Goal: Book appointment/travel/reservation

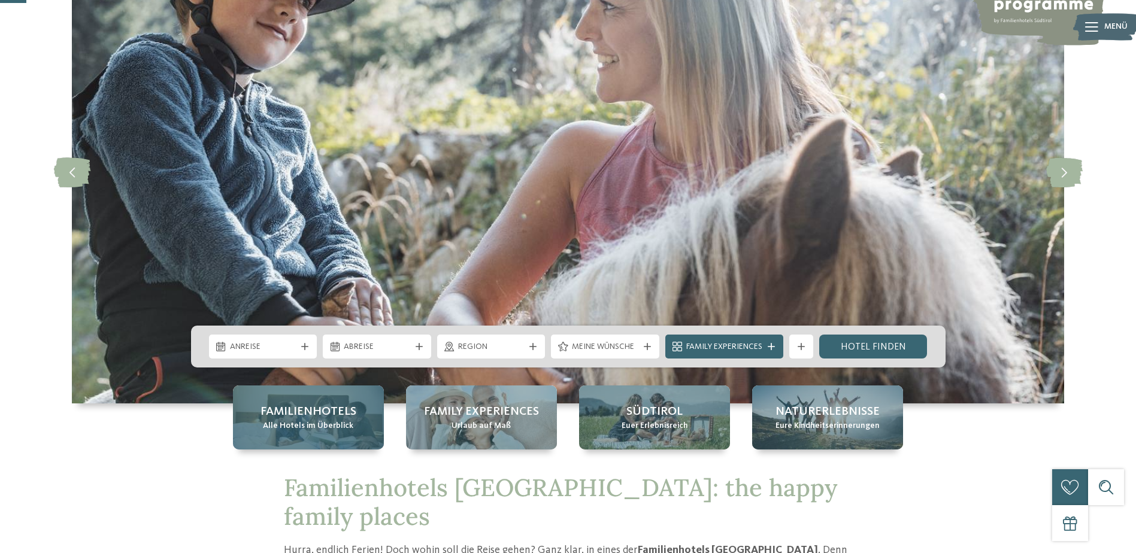
click at [288, 424] on span "Alle Hotels im Überblick" at bounding box center [308, 427] width 90 height 12
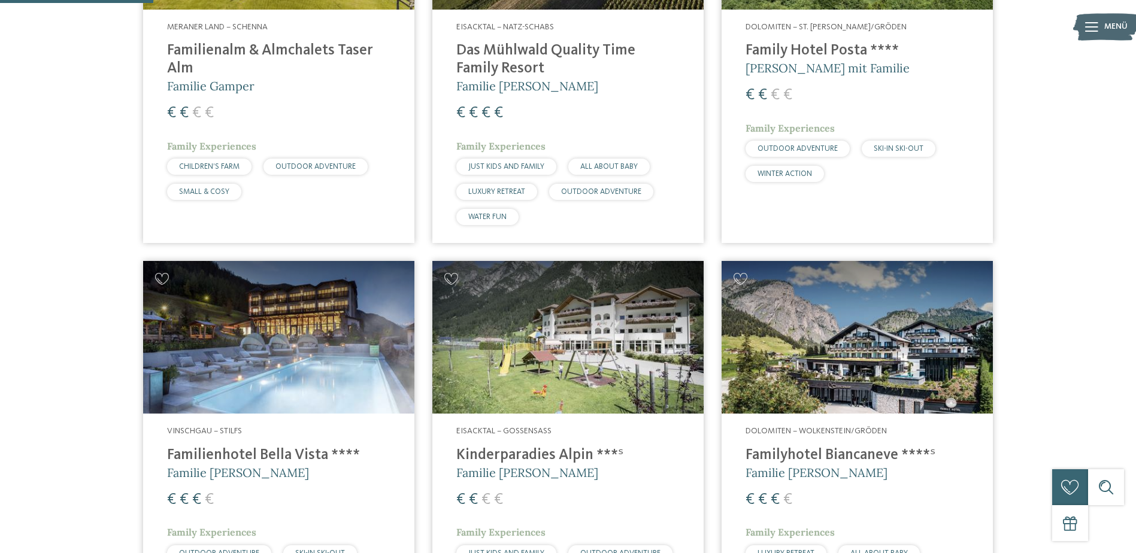
scroll to position [539, 0]
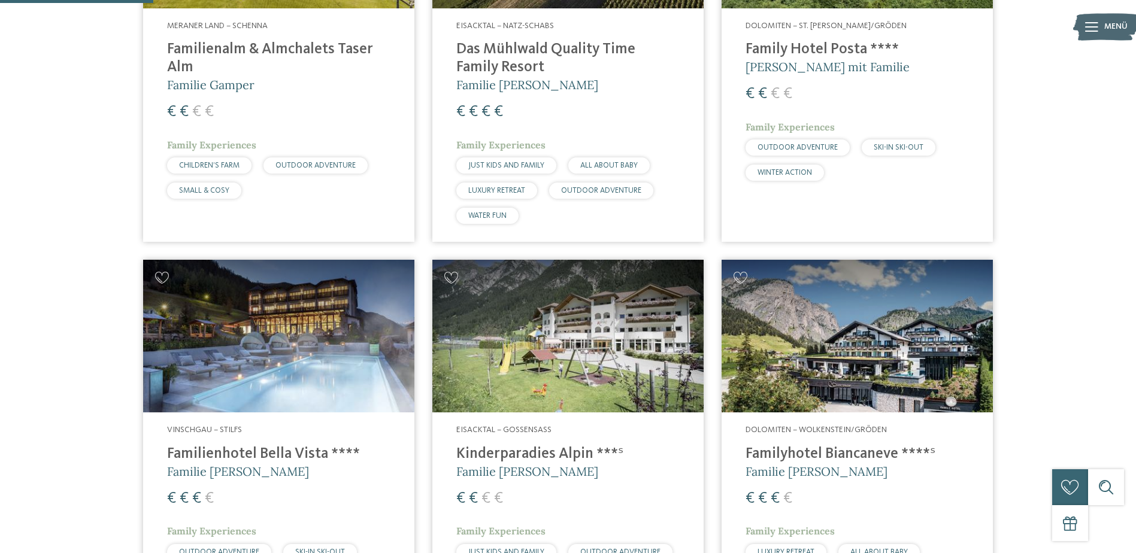
click at [379, 340] on img at bounding box center [278, 336] width 271 height 153
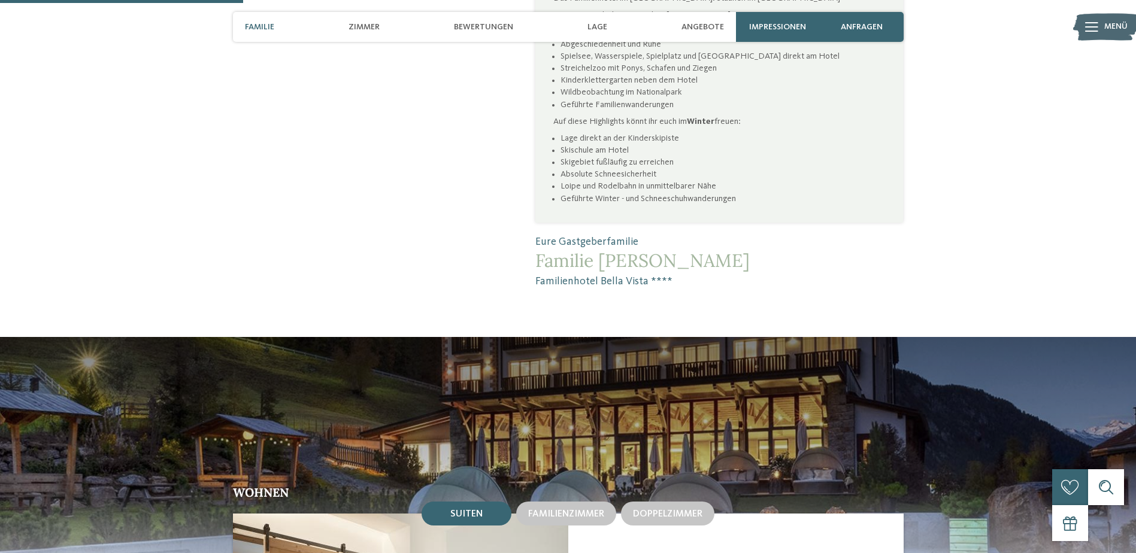
scroll to position [1018, 0]
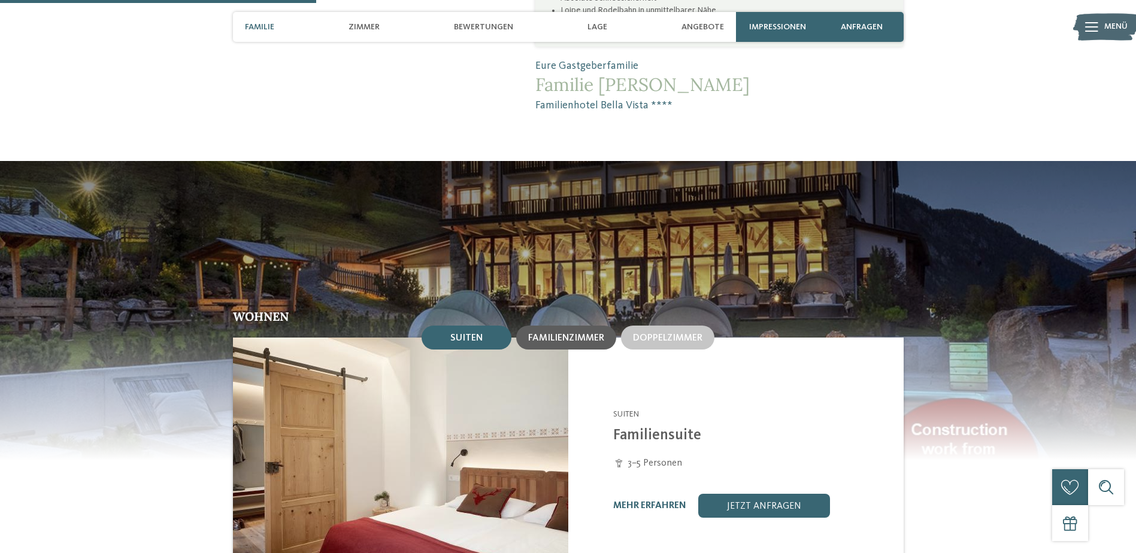
click at [580, 339] on span "Familienzimmer" at bounding box center [566, 339] width 76 height 10
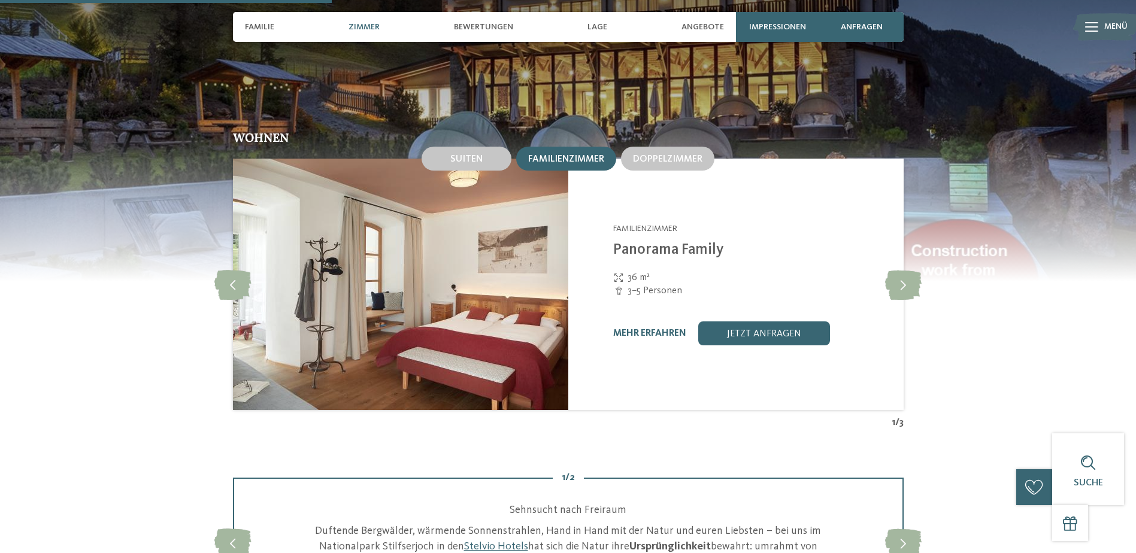
scroll to position [1198, 0]
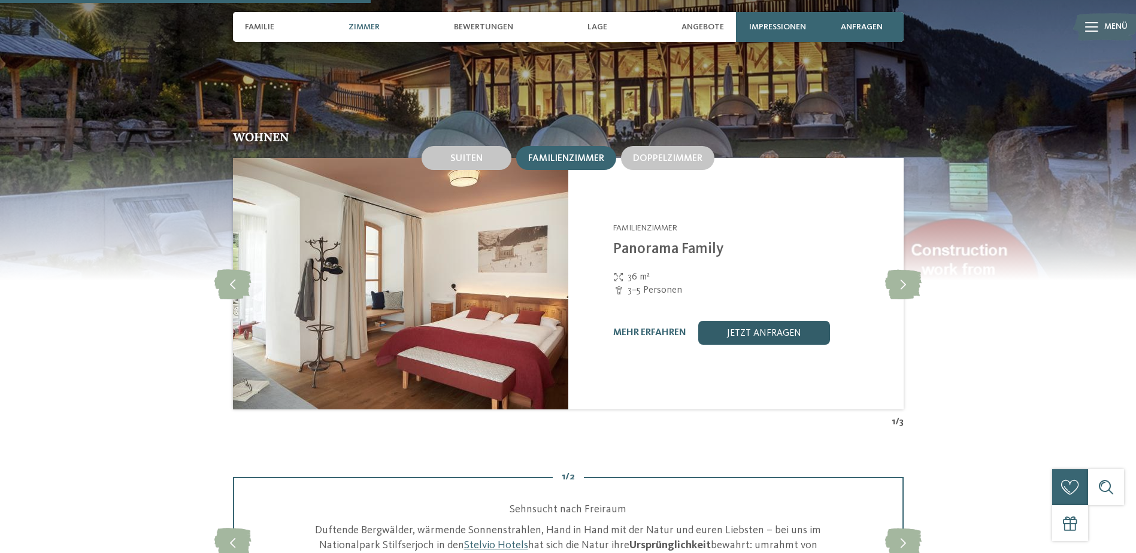
click at [757, 331] on link "jetzt anfragen" at bounding box center [764, 333] width 132 height 24
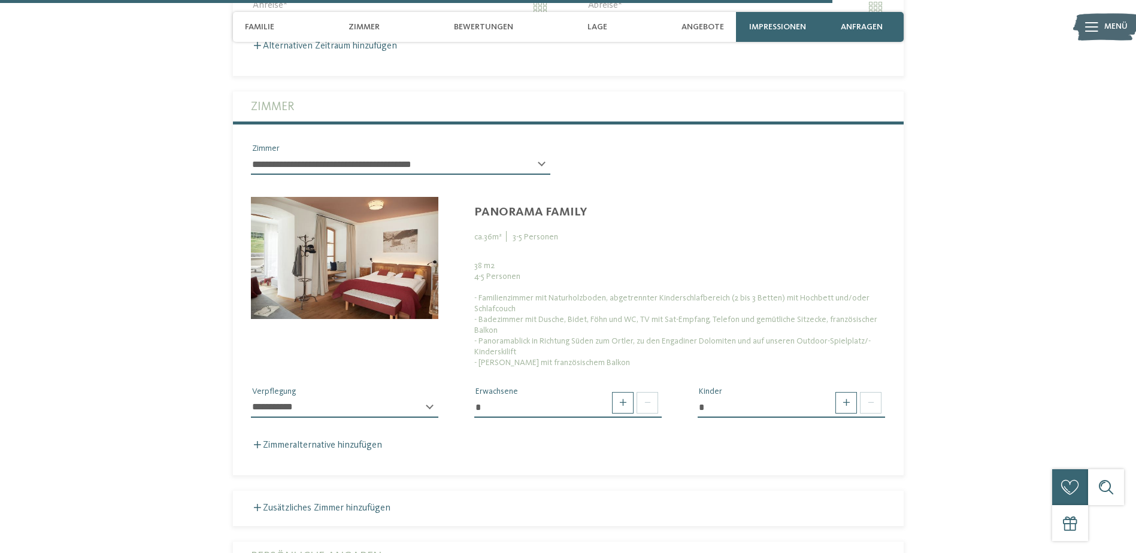
scroll to position [2841, 0]
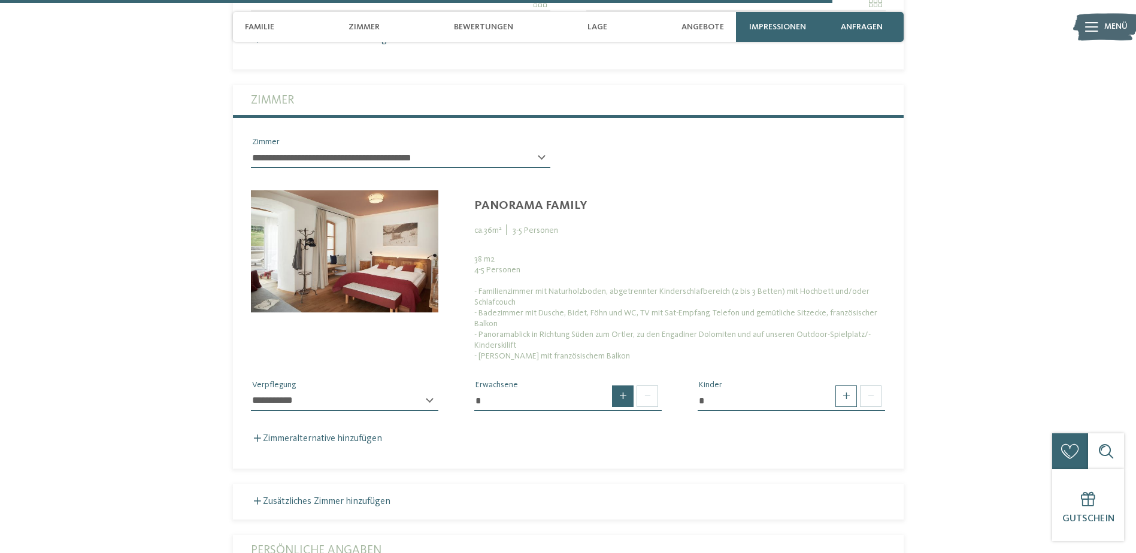
click at [626, 395] on span at bounding box center [623, 397] width 22 height 22
click at [643, 395] on span at bounding box center [648, 397] width 22 height 22
type input "*"
click at [643, 395] on span at bounding box center [648, 397] width 22 height 22
click at [652, 400] on span at bounding box center [648, 397] width 22 height 22
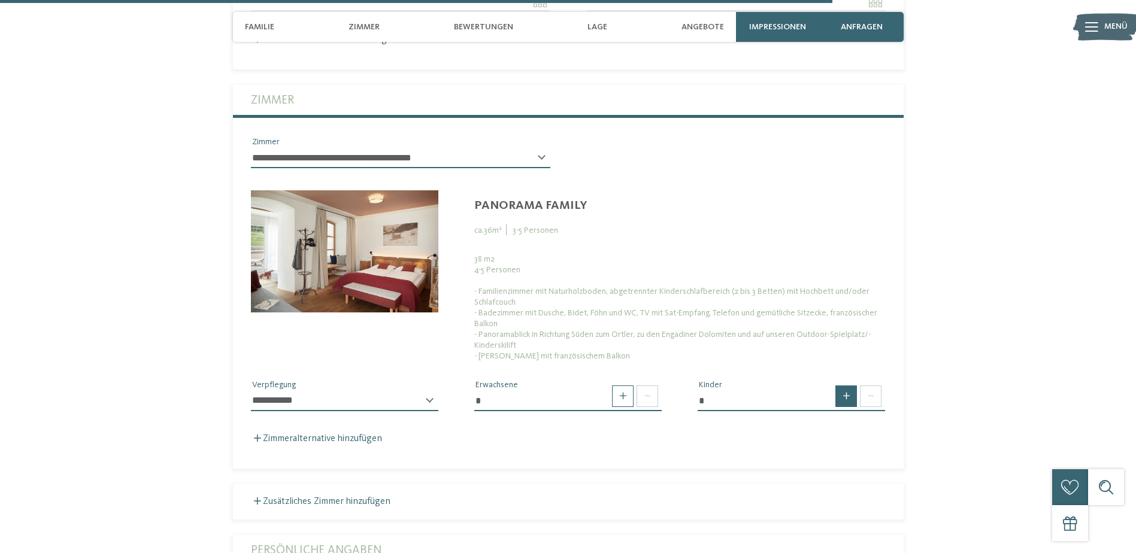
click at [852, 401] on span at bounding box center [847, 397] width 22 height 22
click at [849, 398] on span at bounding box center [847, 397] width 22 height 22
type input "*"
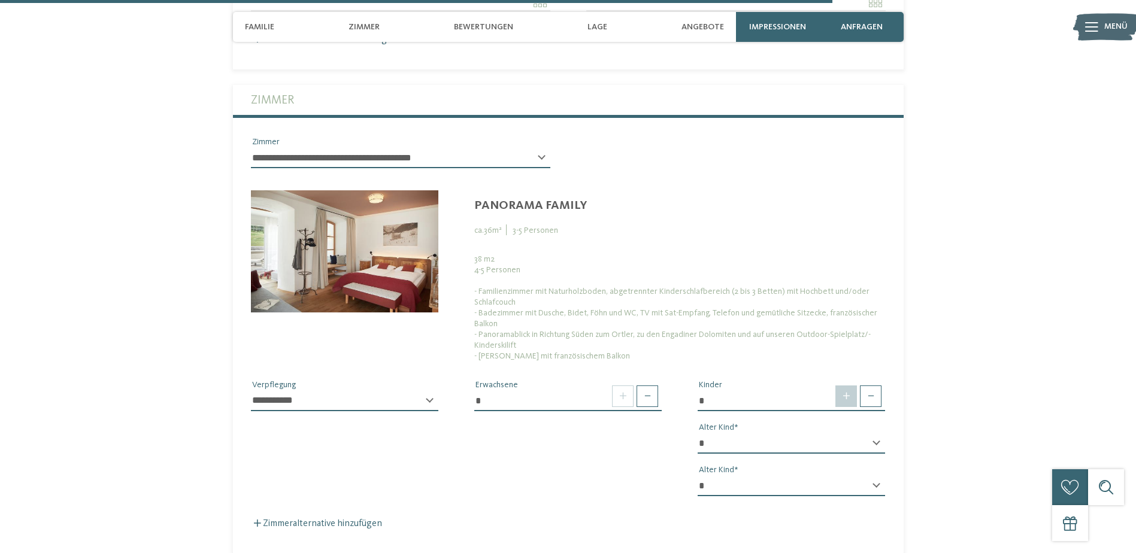
click at [849, 398] on span at bounding box center [847, 397] width 22 height 22
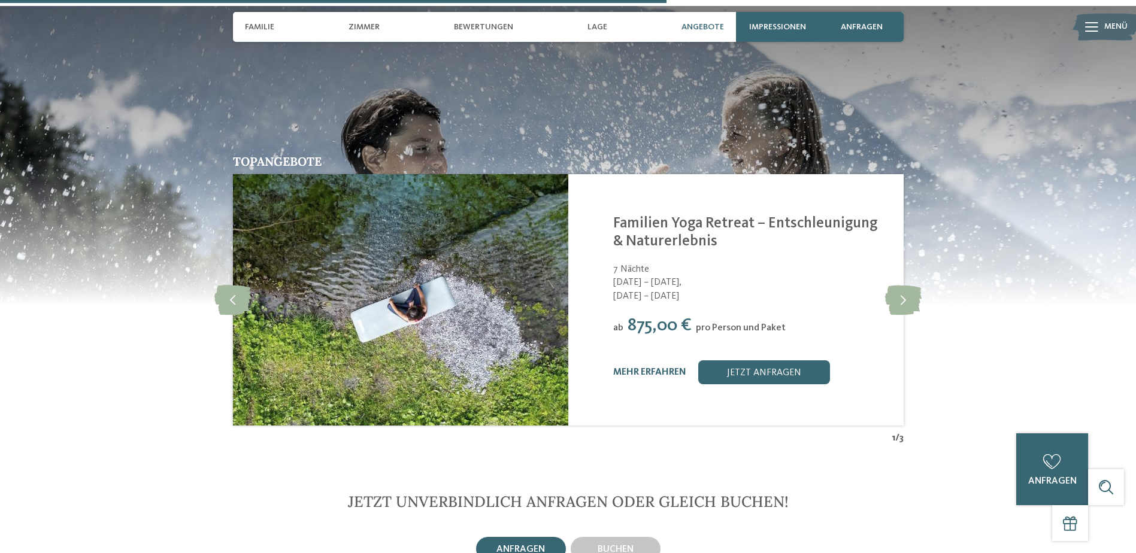
scroll to position [2182, 0]
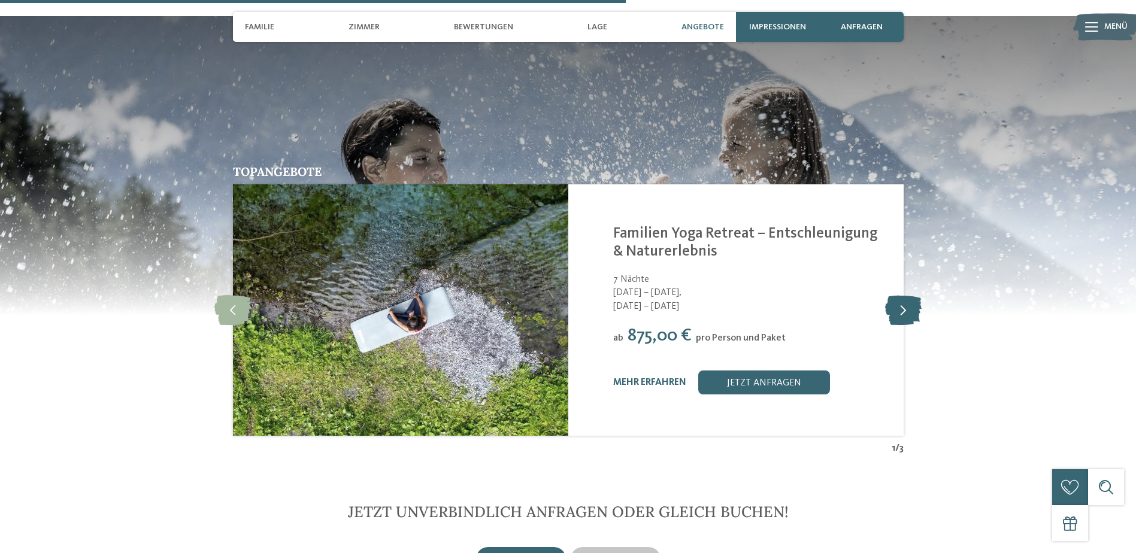
click at [903, 308] on icon at bounding box center [903, 310] width 37 height 30
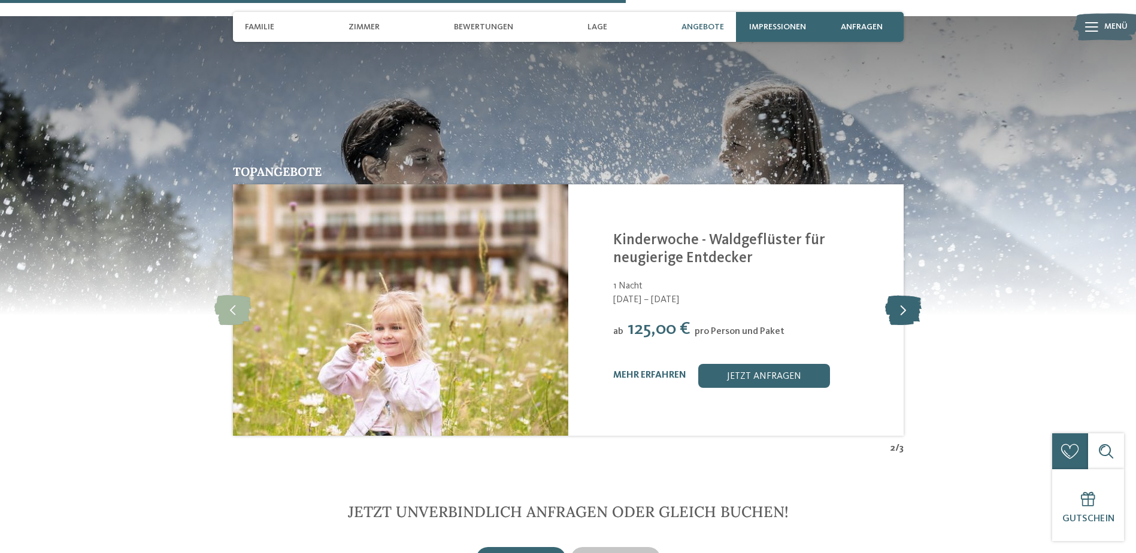
click at [903, 308] on icon at bounding box center [903, 310] width 37 height 30
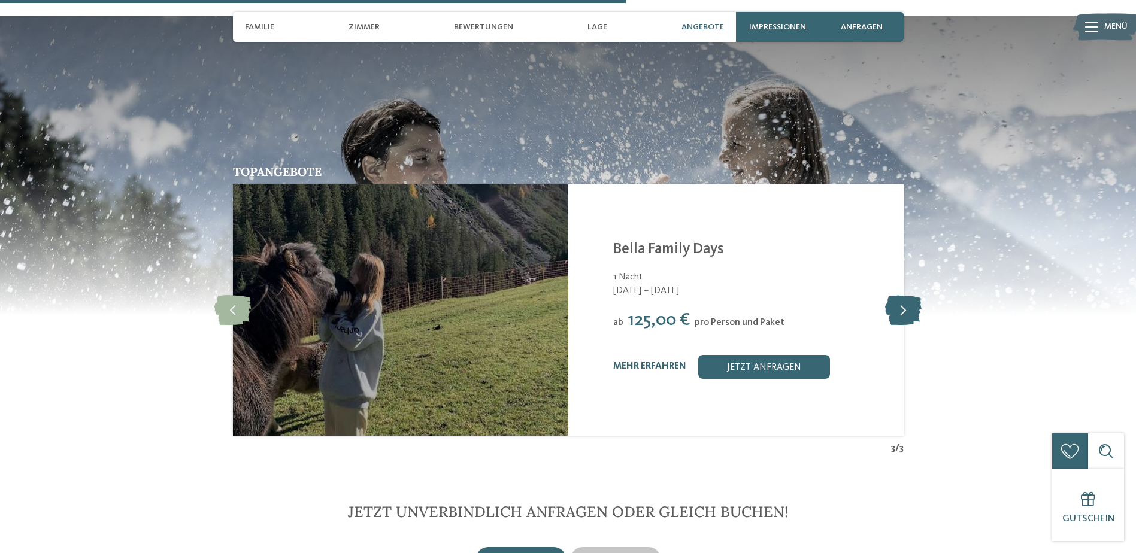
click at [903, 308] on icon at bounding box center [903, 310] width 37 height 30
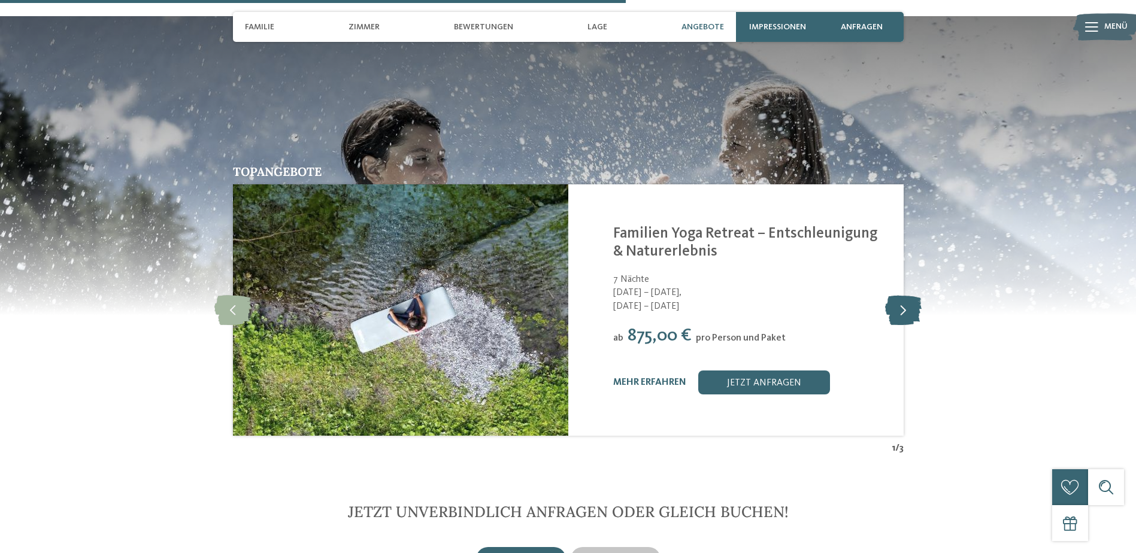
click at [903, 308] on icon at bounding box center [903, 310] width 37 height 30
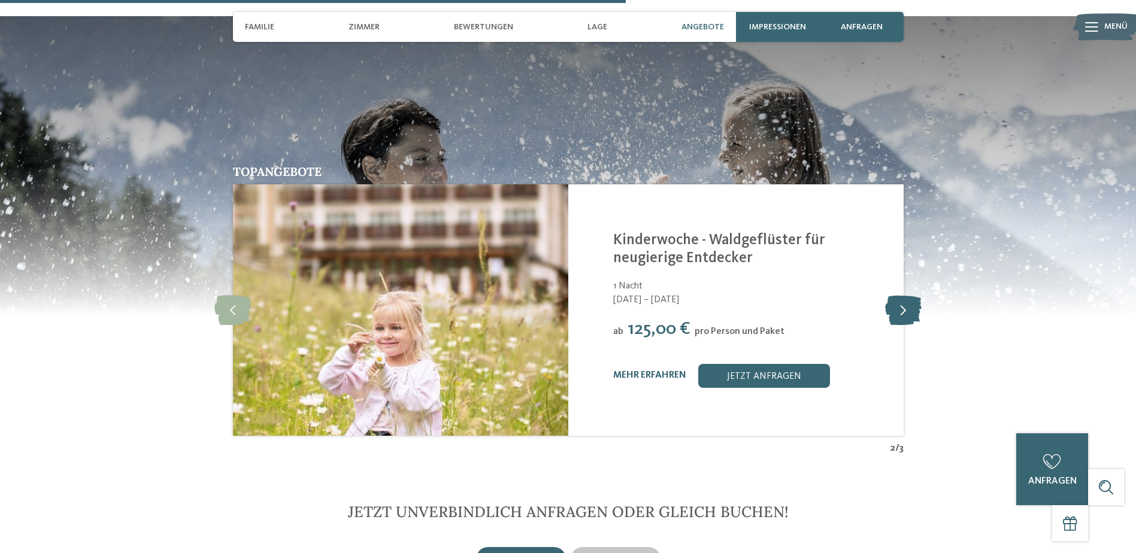
click at [903, 308] on icon at bounding box center [903, 310] width 37 height 30
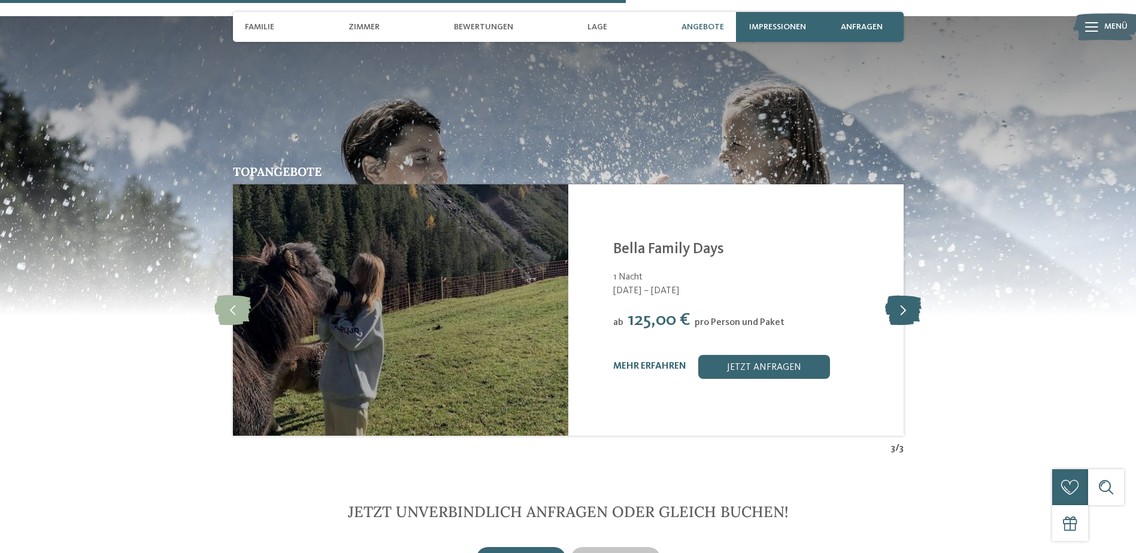
click at [903, 308] on icon at bounding box center [903, 310] width 37 height 30
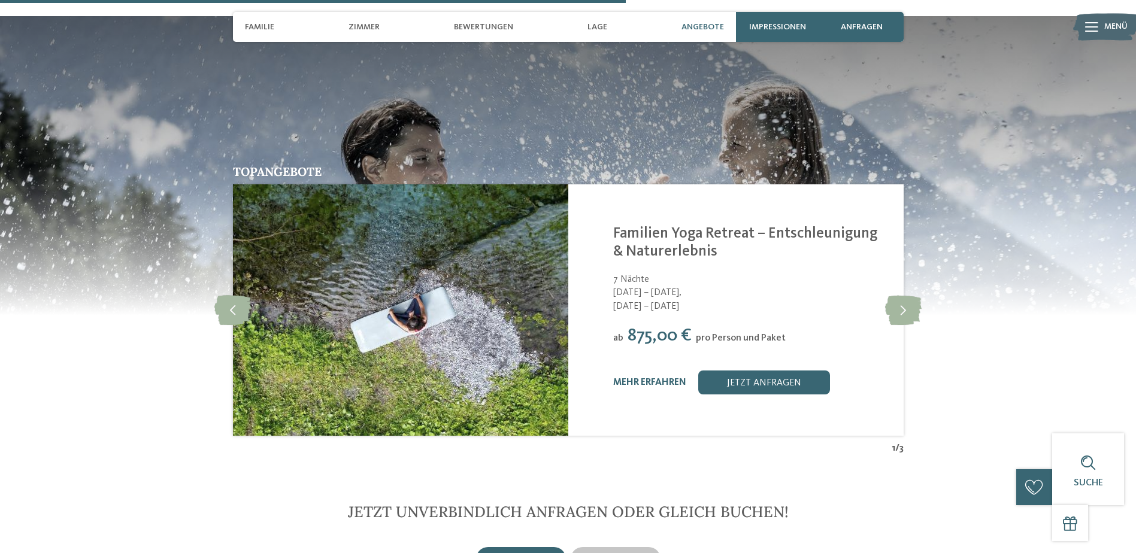
click at [699, 24] on span "Angebote" at bounding box center [703, 27] width 43 height 10
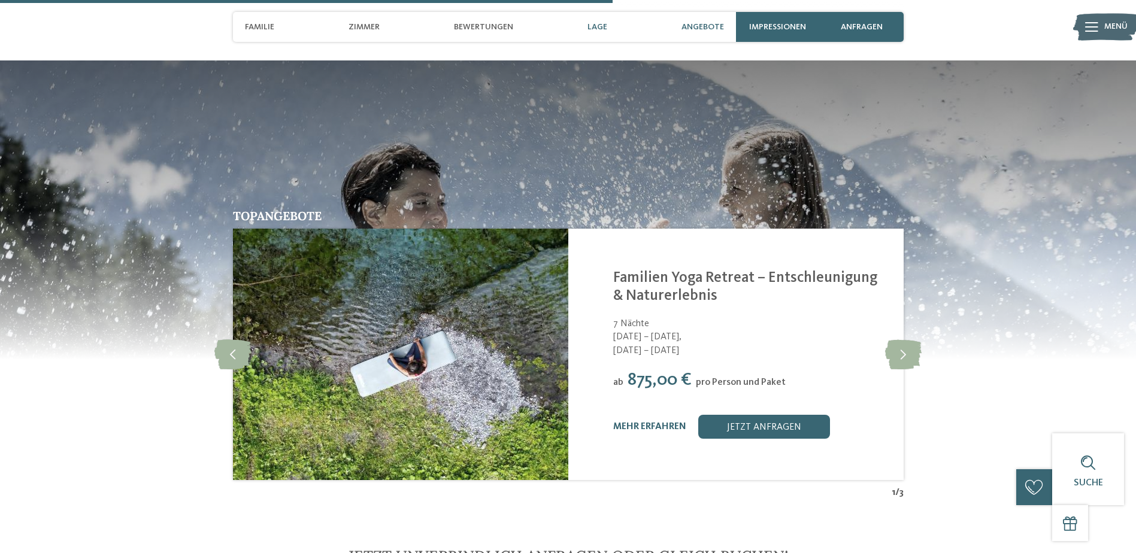
scroll to position [2132, 0]
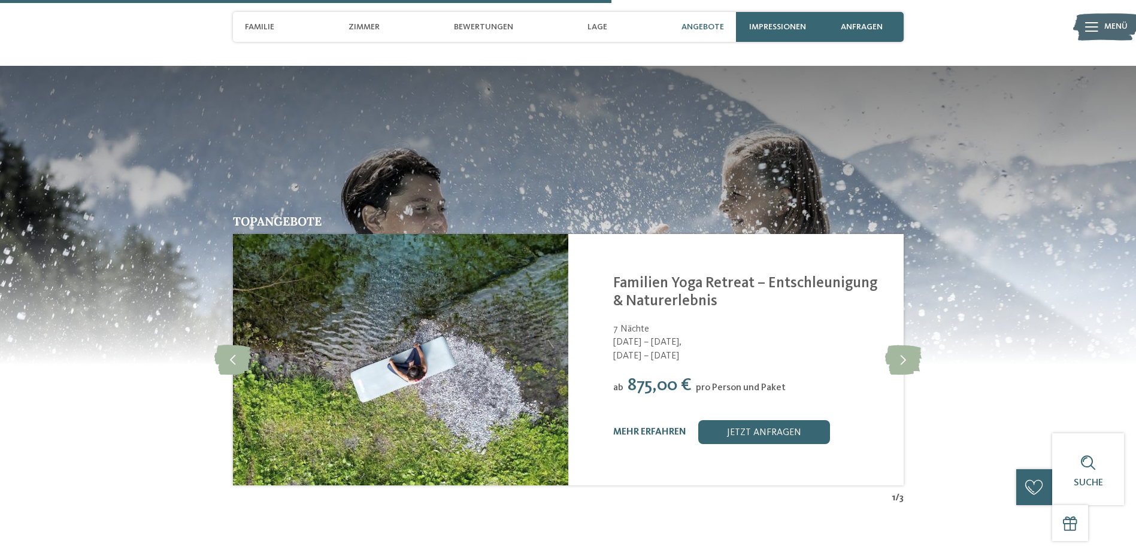
click at [699, 28] on span "Angebote" at bounding box center [703, 27] width 43 height 10
click at [376, 26] on span "Zimmer" at bounding box center [364, 27] width 31 height 10
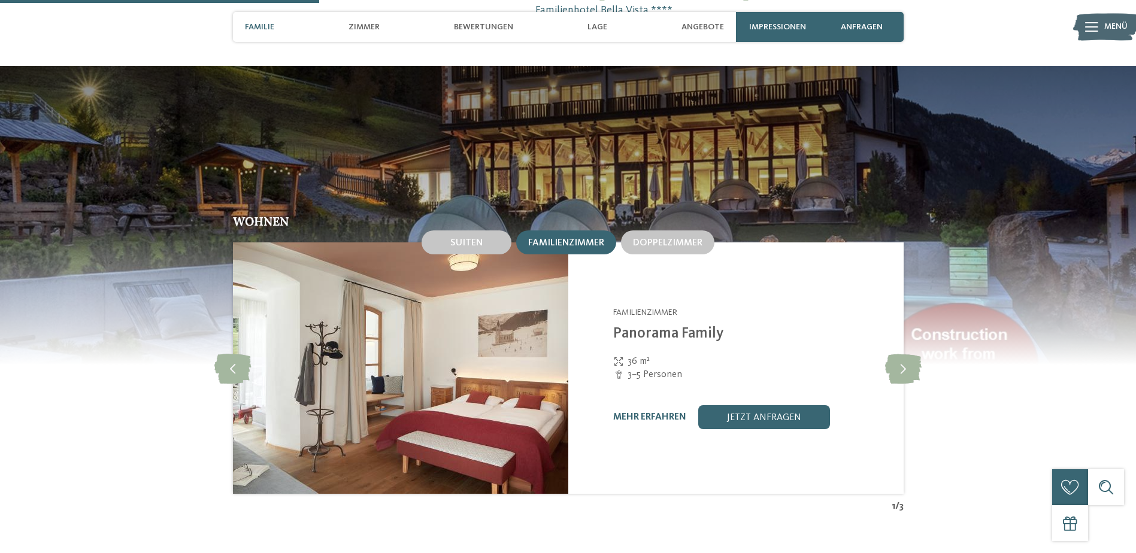
click at [259, 27] on span "Familie" at bounding box center [259, 27] width 29 height 10
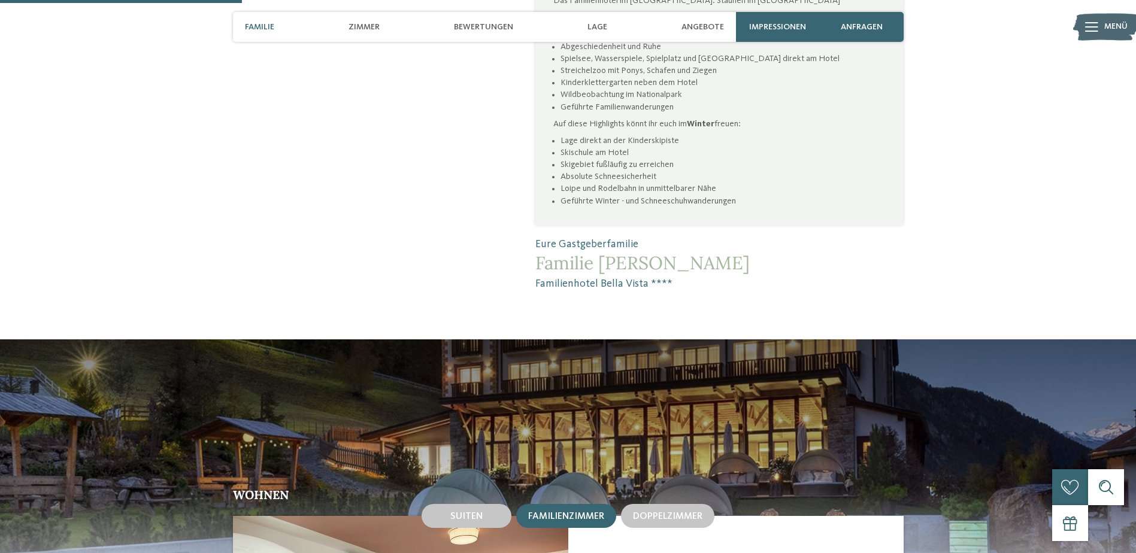
scroll to position [845, 0]
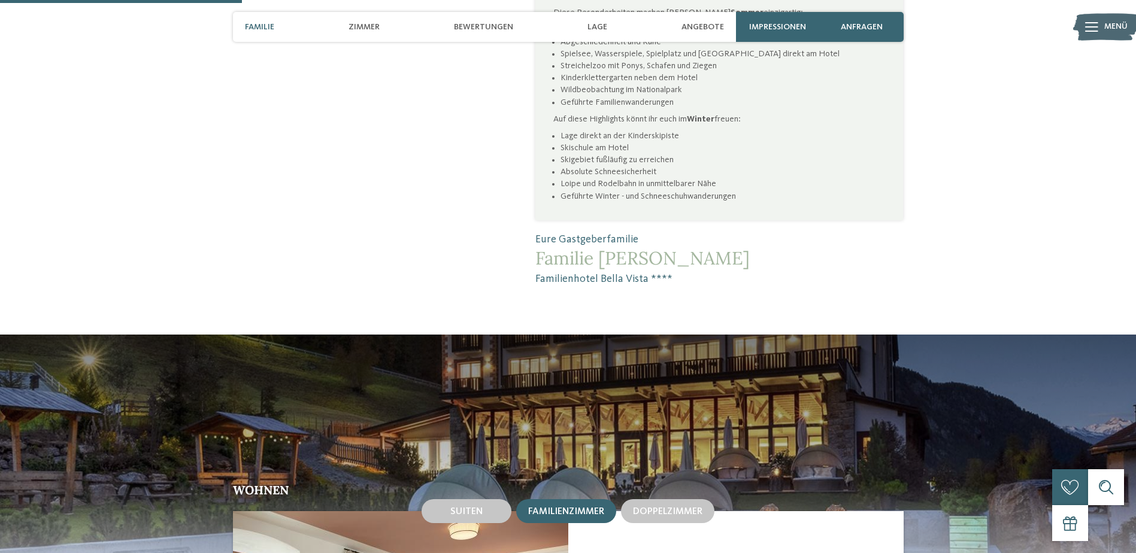
click at [1103, 24] on img at bounding box center [1106, 27] width 66 height 33
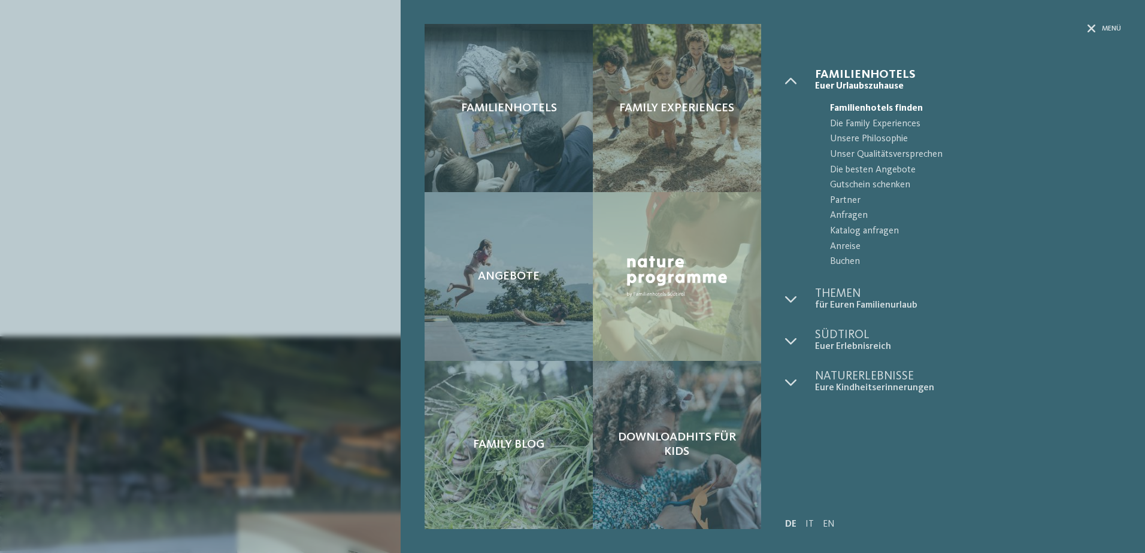
drag, startPoint x: 286, startPoint y: 178, endPoint x: 286, endPoint y: 131, distance: 46.7
click at [286, 178] on div "Familienhotels Family Experiences Angebote" at bounding box center [572, 276] width 1145 height 553
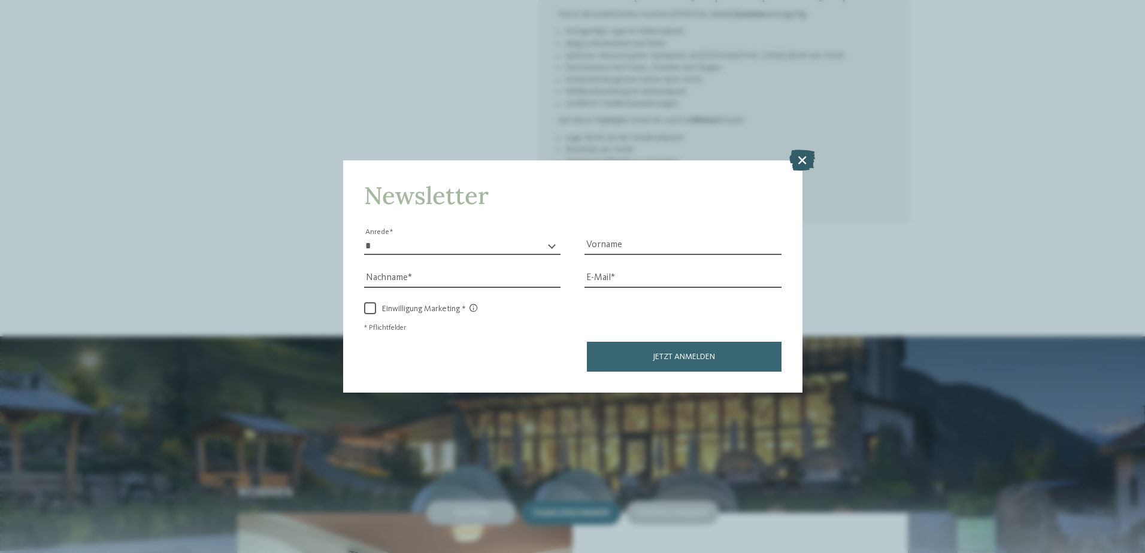
click at [791, 164] on icon at bounding box center [802, 159] width 26 height 21
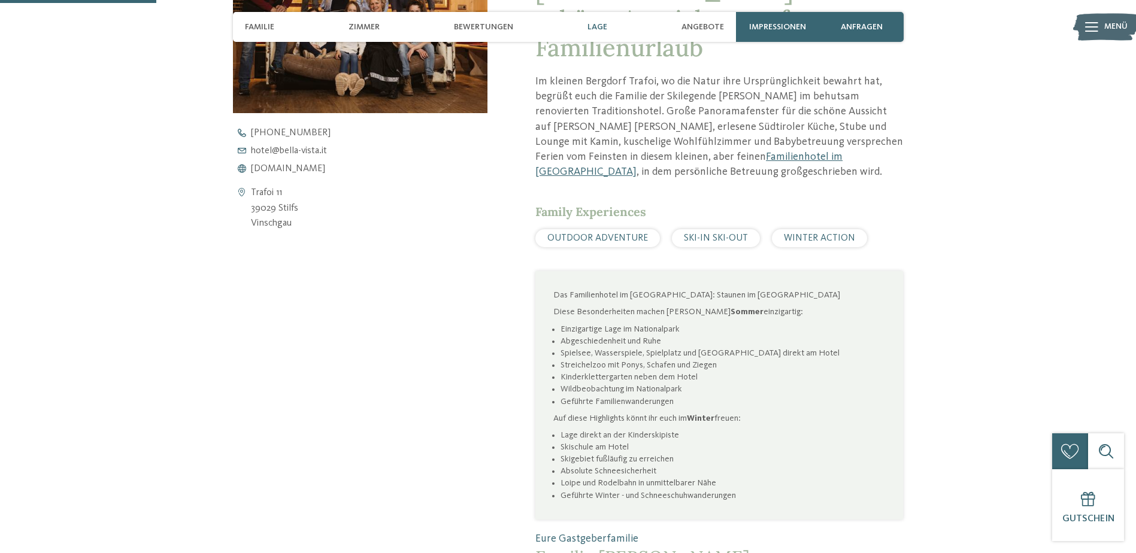
click at [605, 34] on div "Lage" at bounding box center [598, 27] width 32 height 30
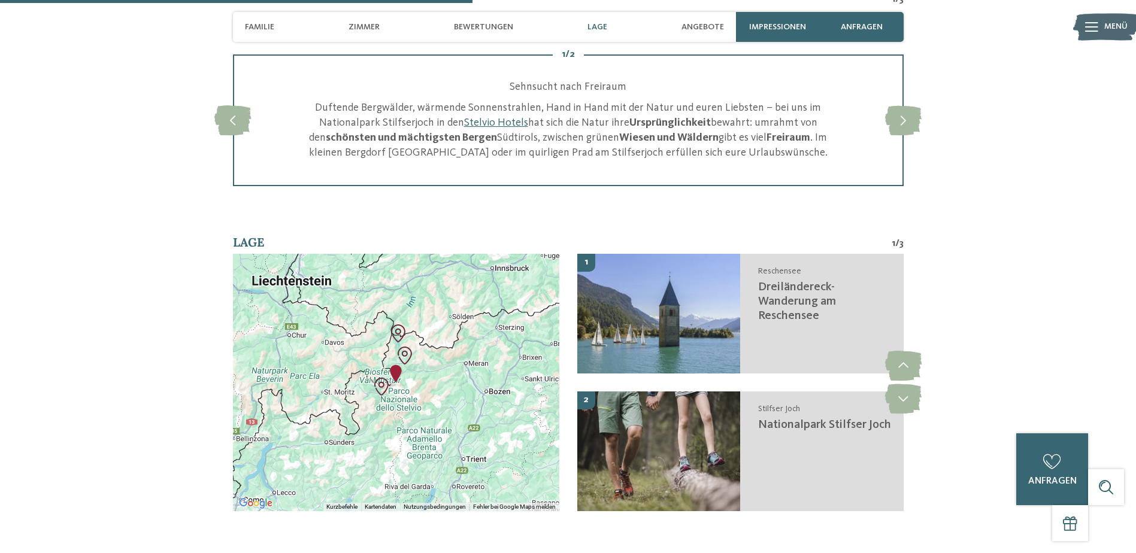
scroll to position [1610, 0]
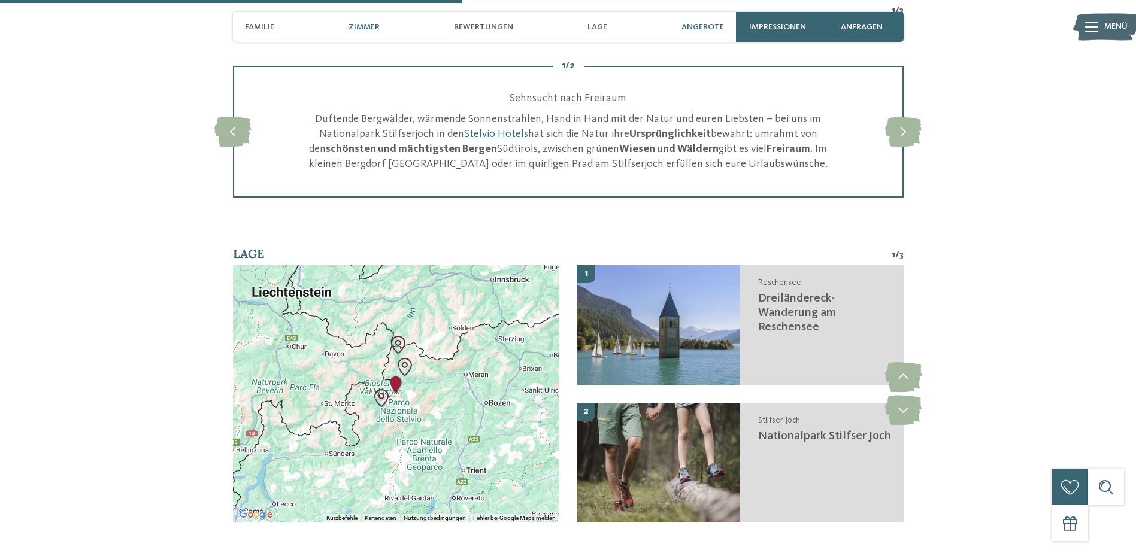
click at [694, 32] on span "Angebote" at bounding box center [703, 27] width 43 height 10
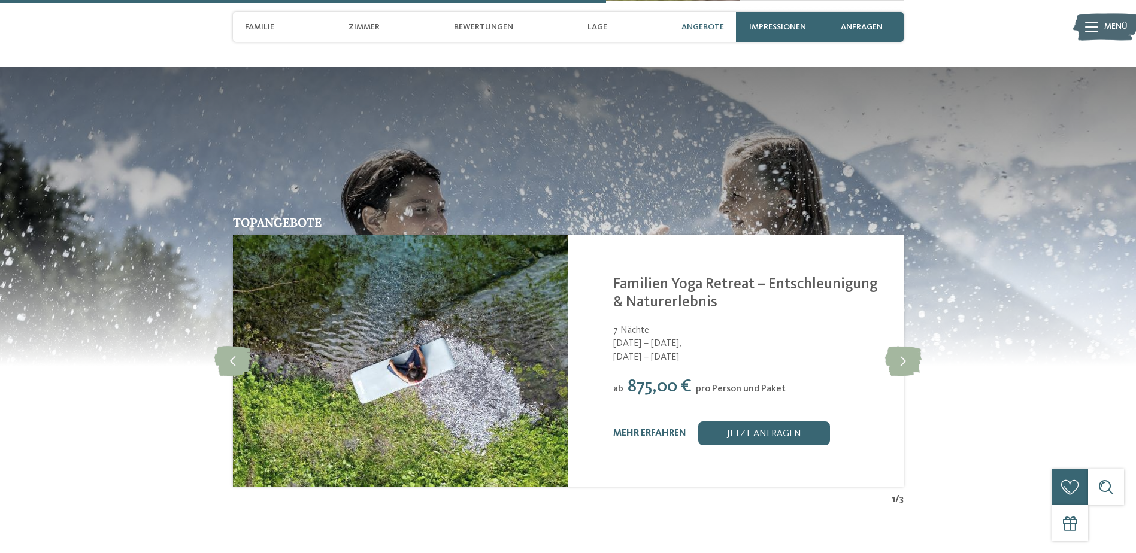
scroll to position [2132, 0]
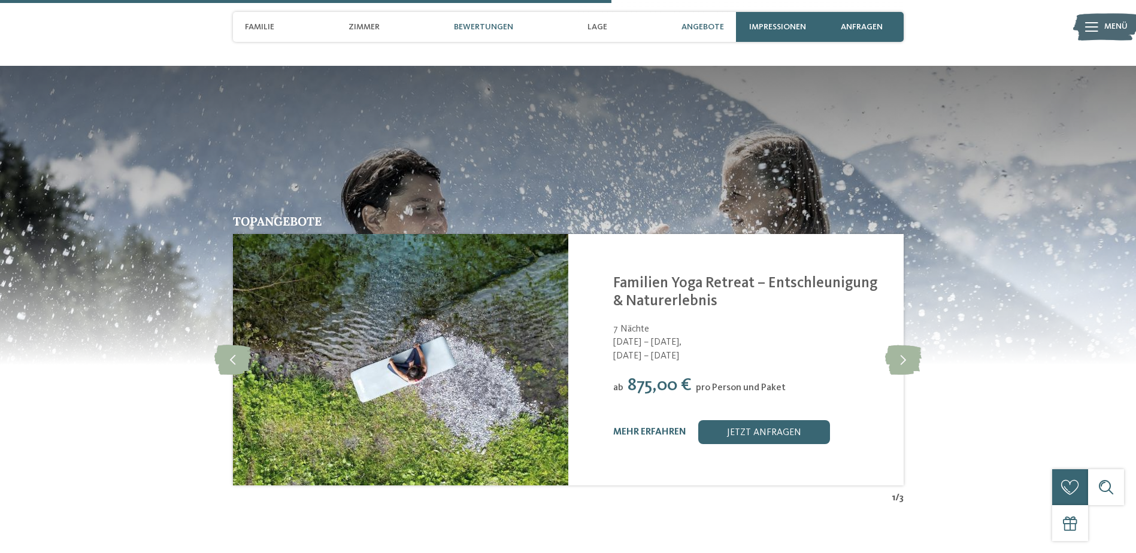
click at [464, 26] on span "Bewertungen" at bounding box center [483, 27] width 59 height 10
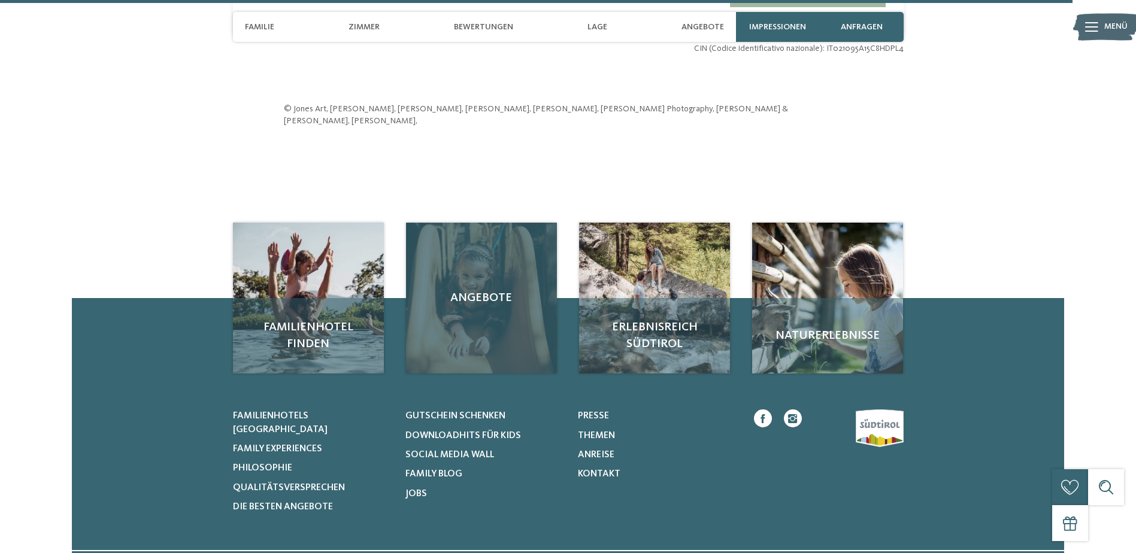
scroll to position [3826, 0]
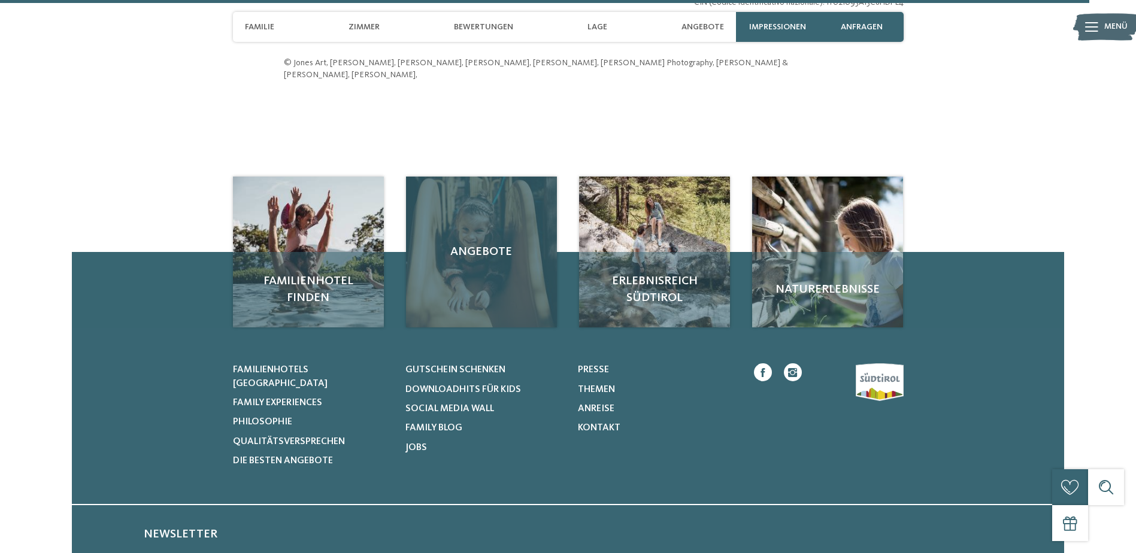
click at [489, 258] on div "Angebote" at bounding box center [481, 252] width 151 height 151
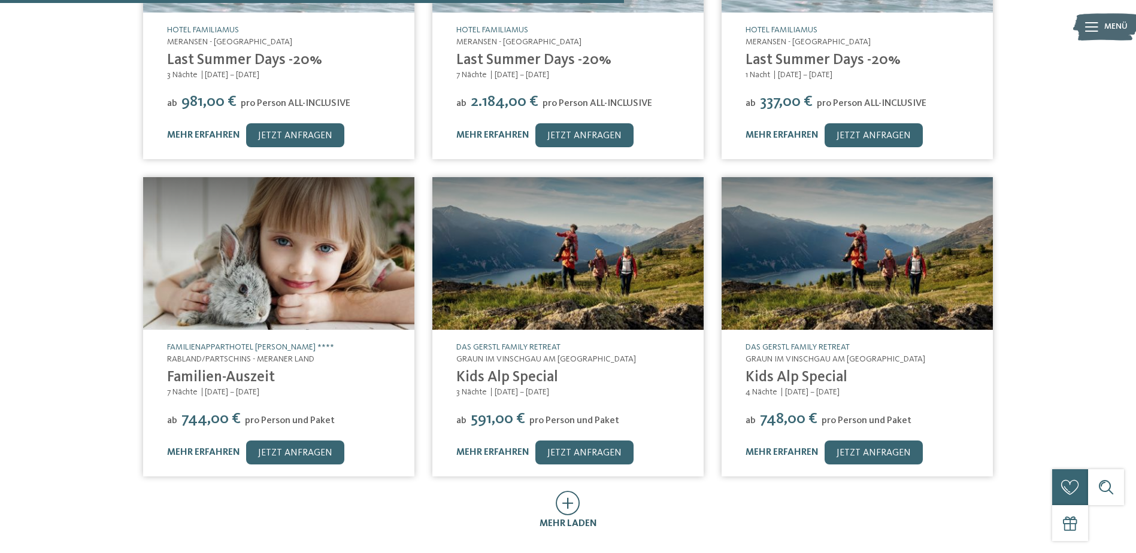
scroll to position [599, 0]
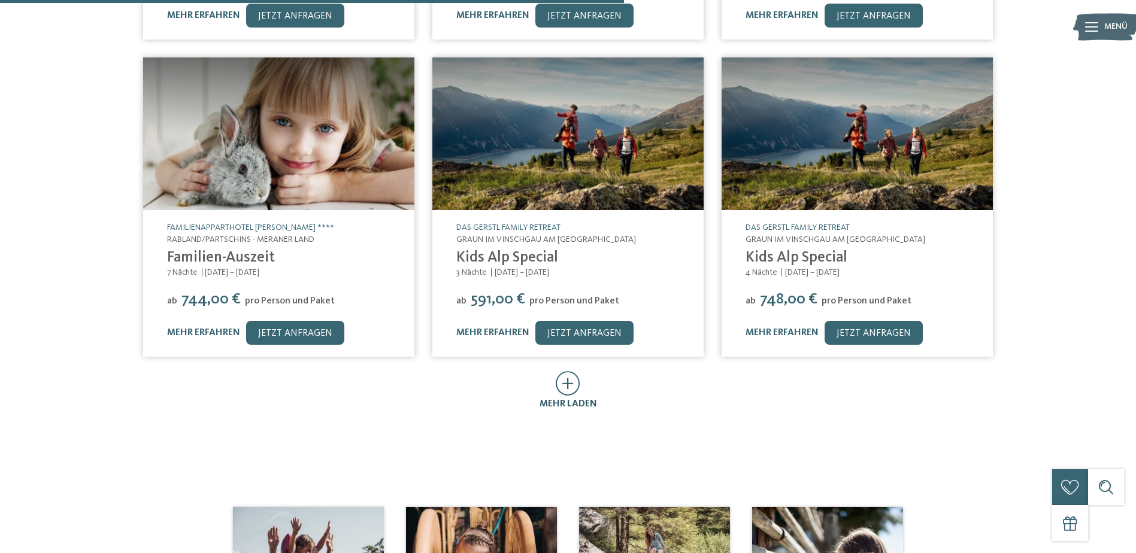
click at [564, 371] on icon at bounding box center [568, 383] width 25 height 25
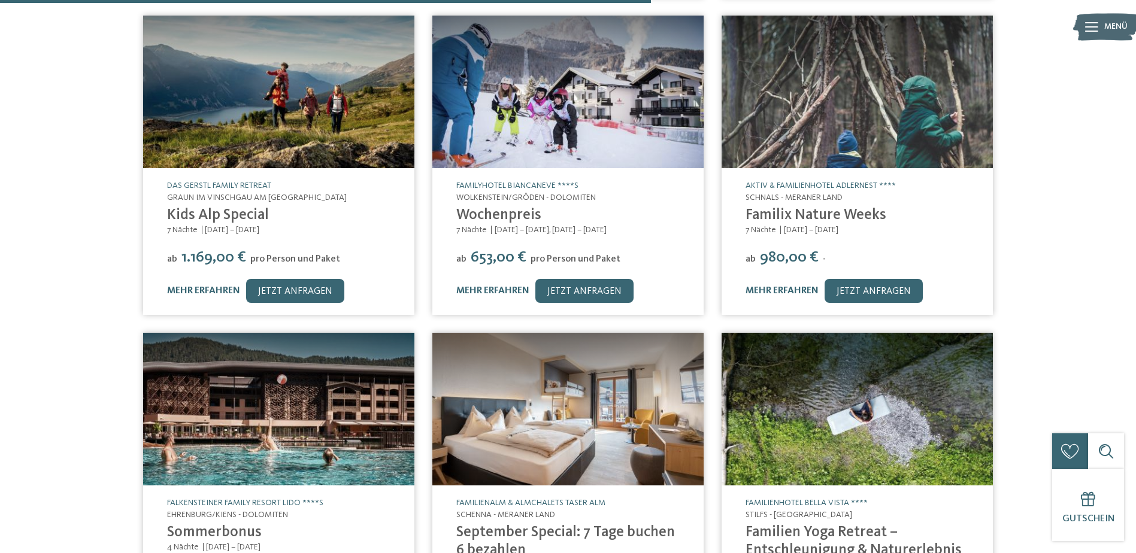
scroll to position [1438, 0]
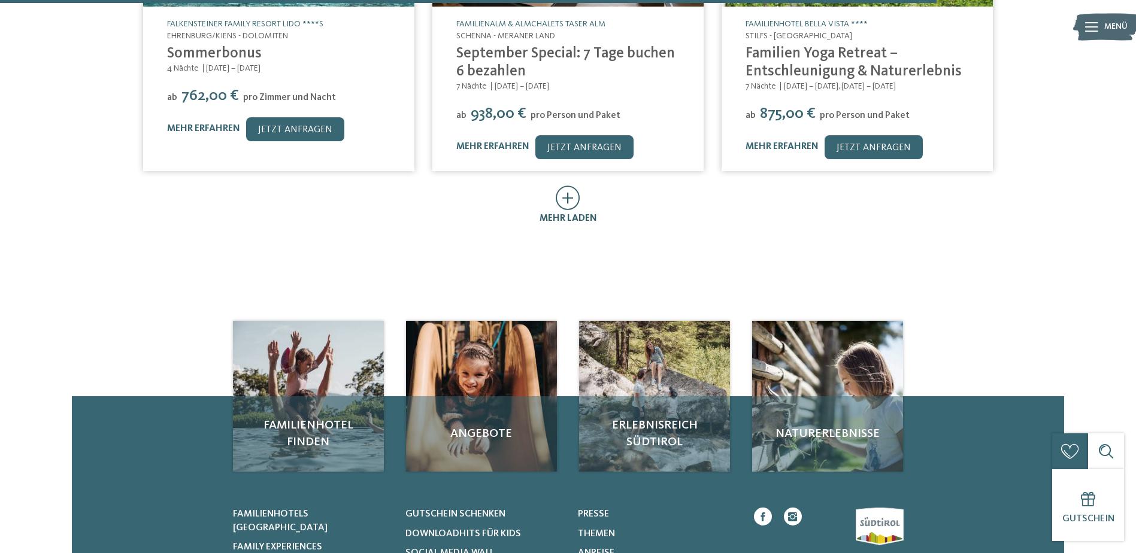
click at [568, 212] on div "mehr laden" at bounding box center [569, 218] width 58 height 13
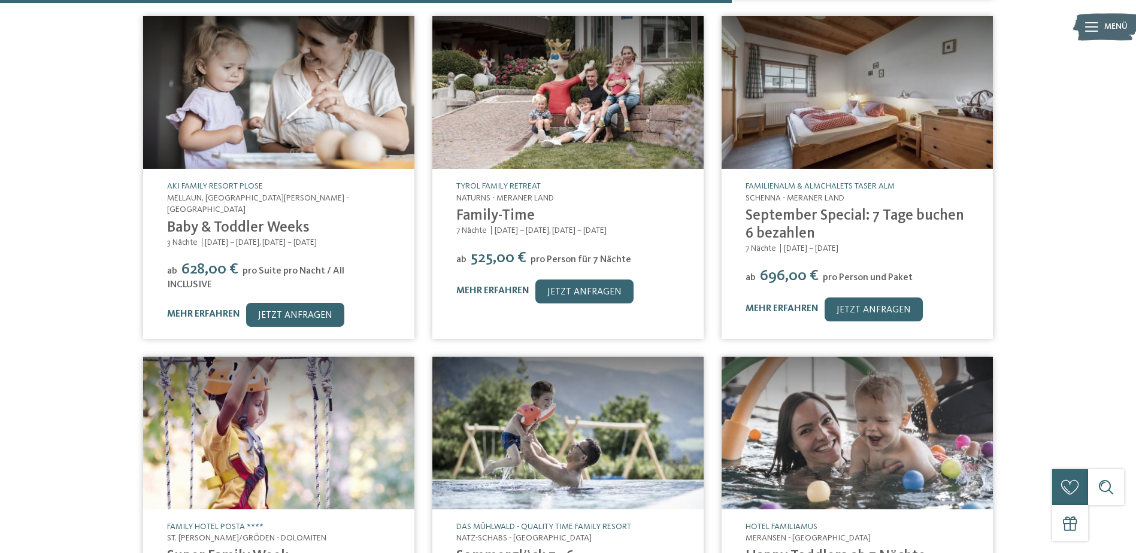
scroll to position [1797, 0]
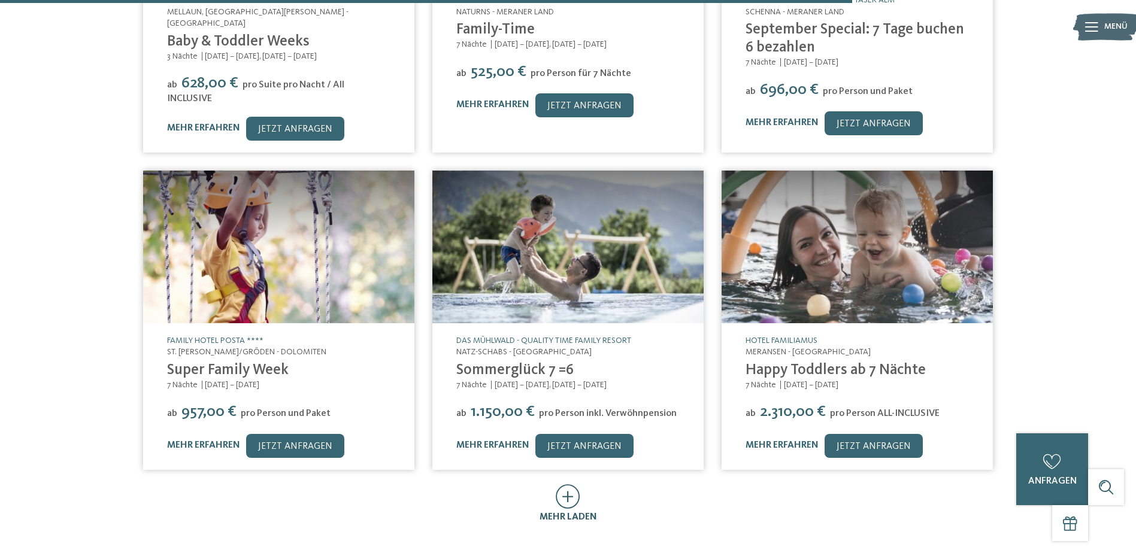
click at [576, 485] on icon at bounding box center [568, 497] width 25 height 25
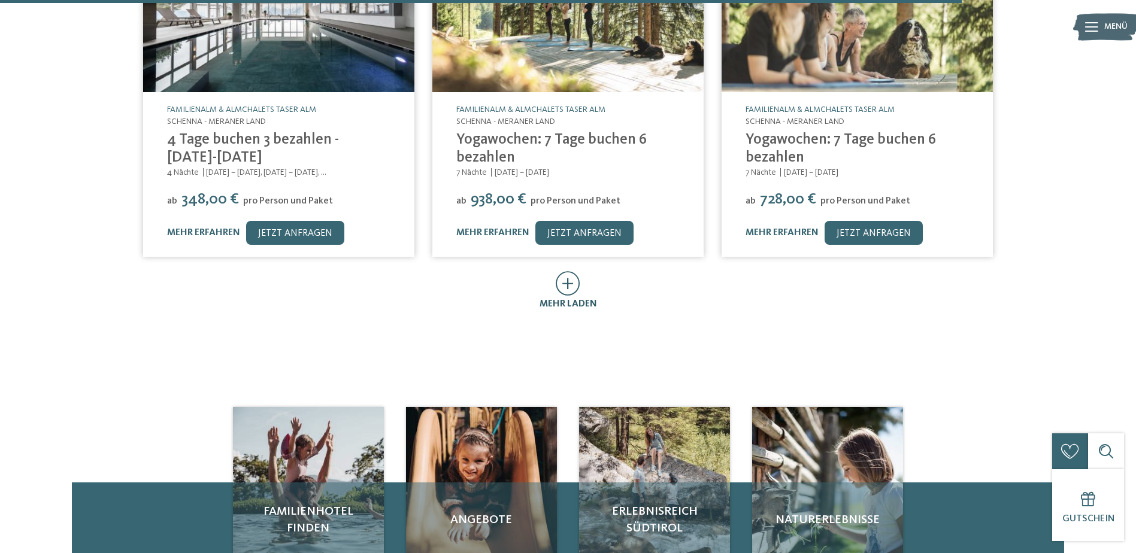
scroll to position [2696, 0]
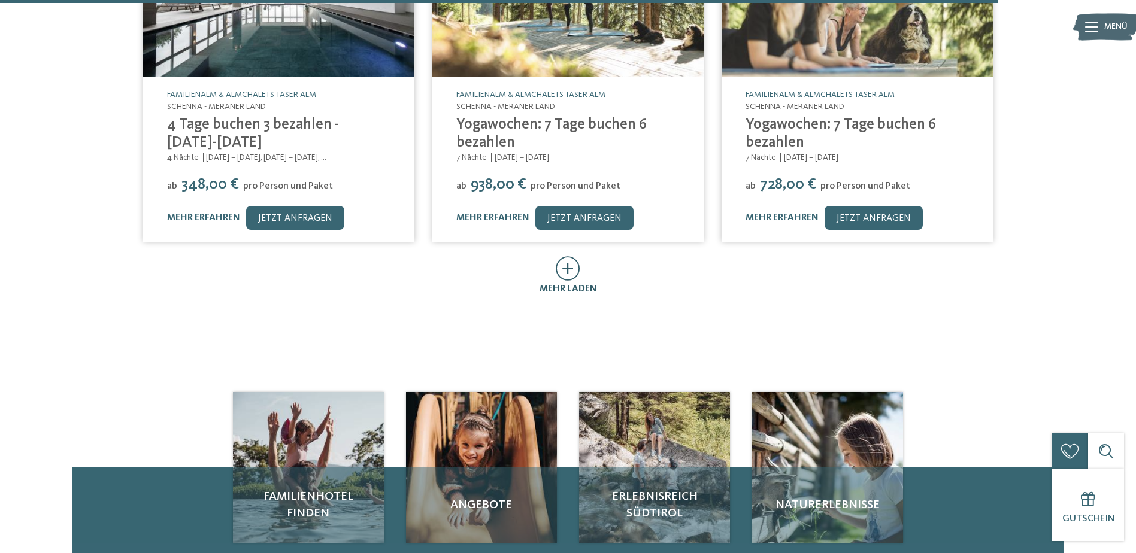
click at [568, 256] on icon at bounding box center [568, 268] width 25 height 25
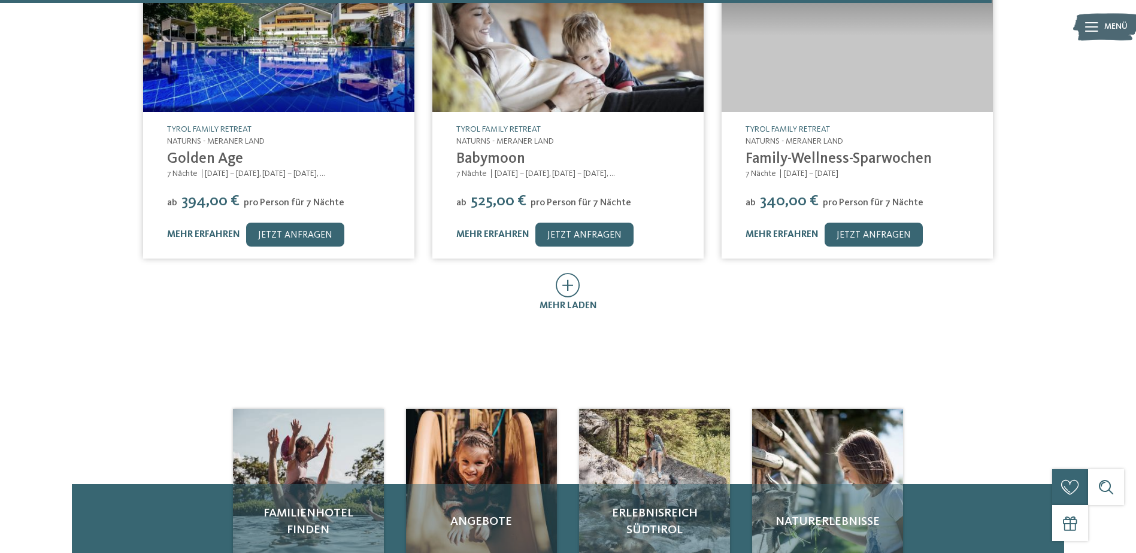
scroll to position [3354, 0]
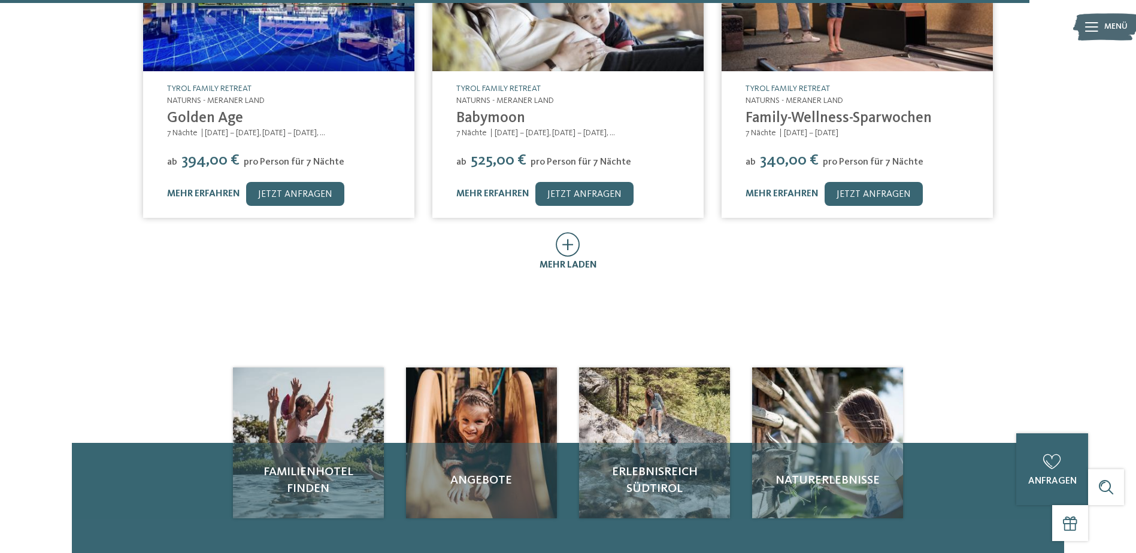
click at [558, 236] on icon at bounding box center [568, 244] width 25 height 25
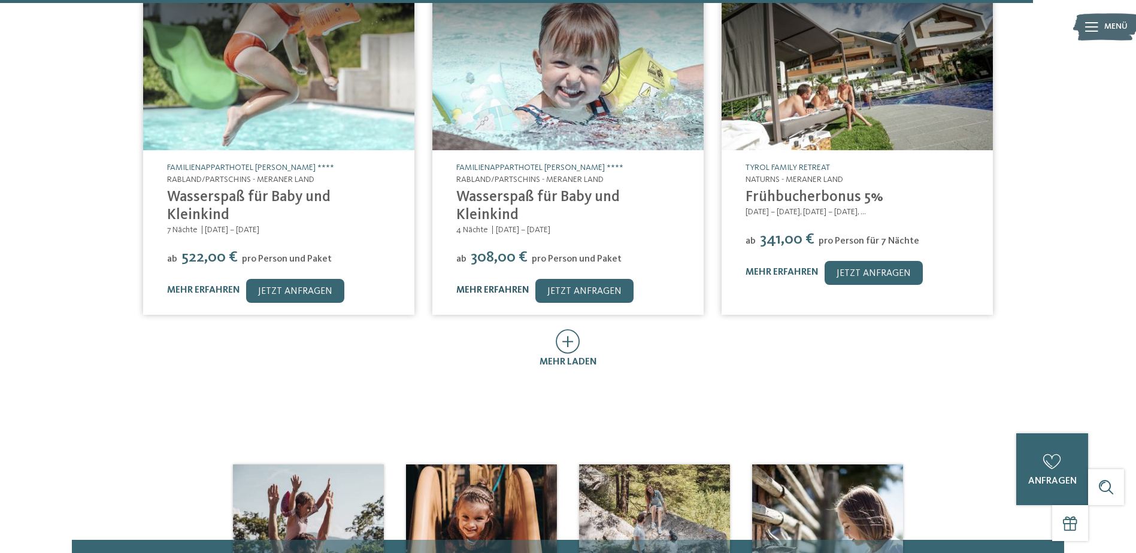
scroll to position [3953, 0]
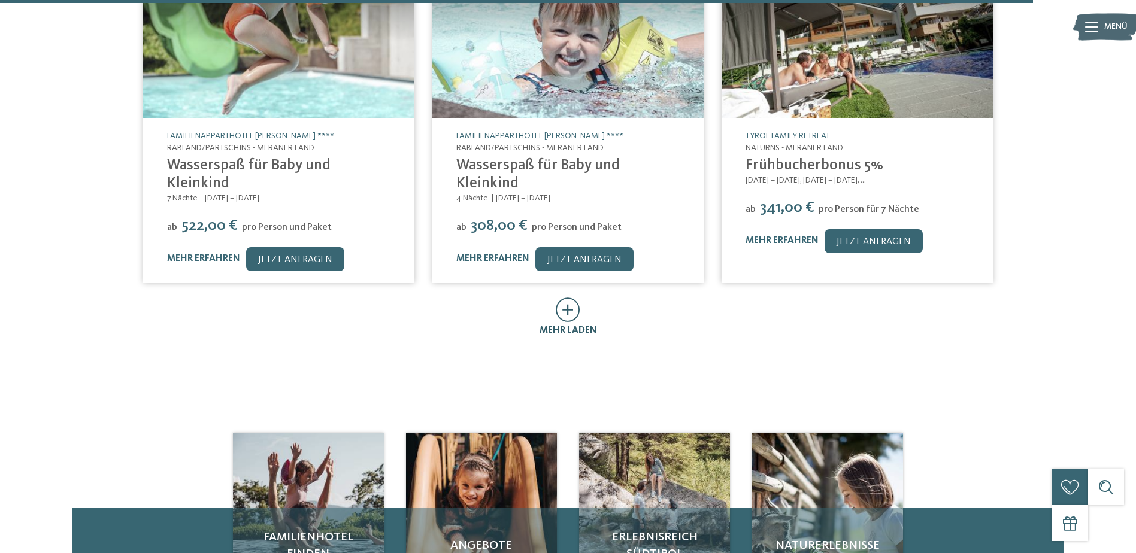
click at [567, 298] on icon at bounding box center [568, 310] width 25 height 25
